Goal: Check status: Check status

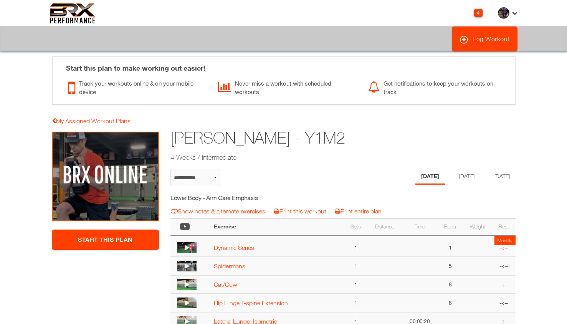
click at [456, 177] on li "[DATE]" at bounding box center [467, 177] width 27 height 16
click at [481, 13] on div "4" at bounding box center [478, 13] width 8 height 8
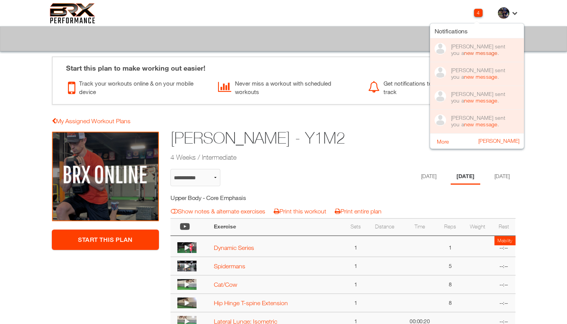
click at [475, 51] on link "new message" at bounding box center [480, 53] width 33 height 7
select select "**********"
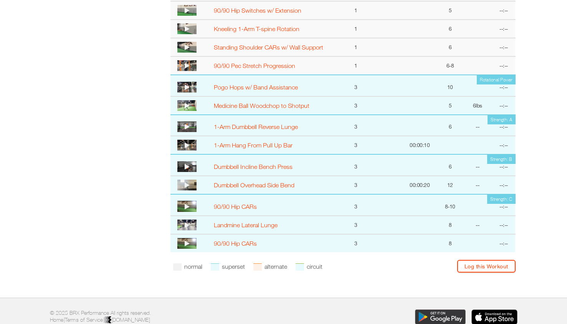
scroll to position [359, 0]
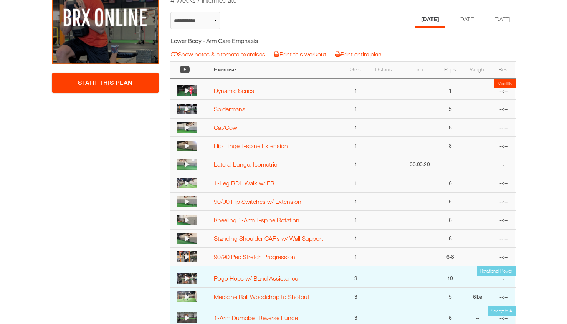
click at [460, 25] on li "[DATE]" at bounding box center [467, 20] width 27 height 16
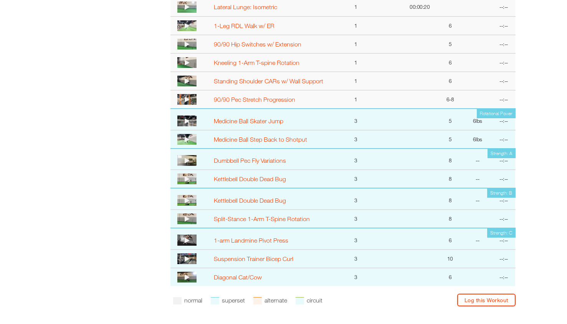
scroll to position [318, 0]
